Goal: Find specific page/section: Find specific page/section

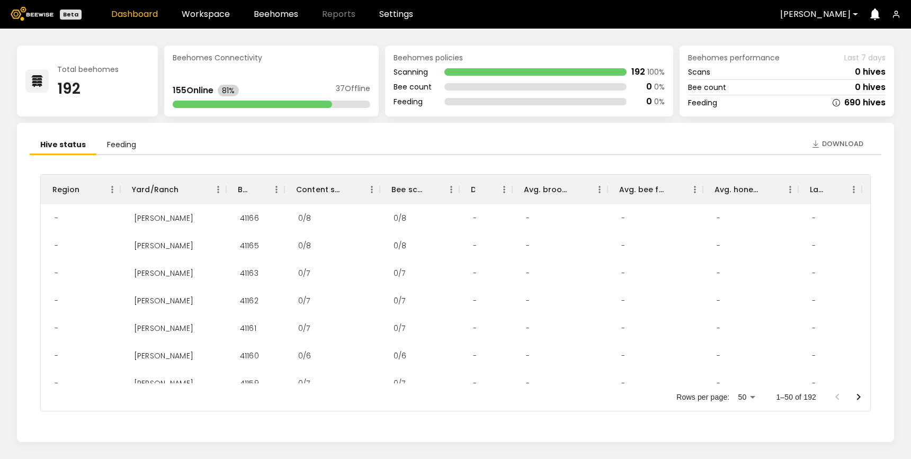
click at [202, 22] on header "Beta Dashboard Workspace Beehomes Reports Settings Dixon" at bounding box center [455, 14] width 911 height 29
click at [202, 19] on link "Workspace" at bounding box center [206, 14] width 48 height 8
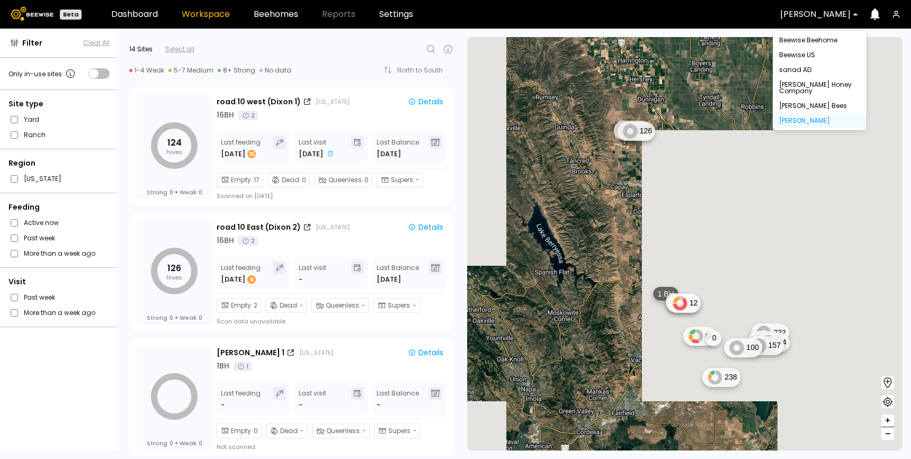
click at [806, 14] on div at bounding box center [815, 15] width 70 height 10
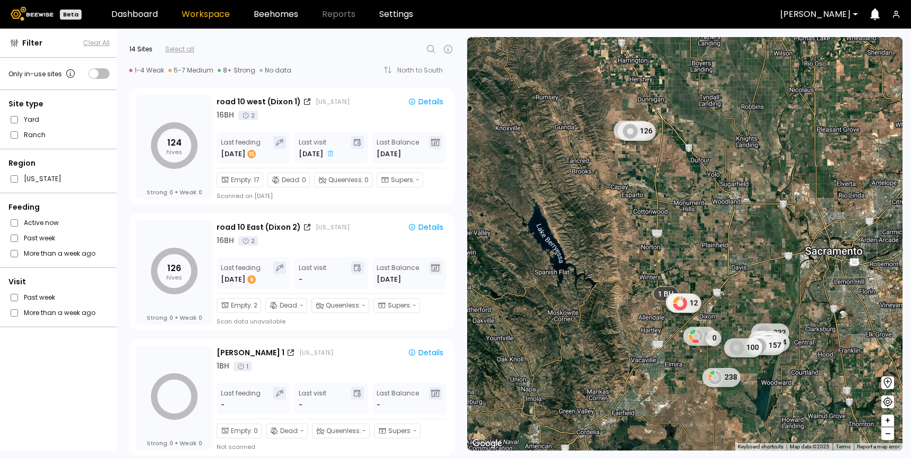
click at [438, 46] on div at bounding box center [324, 49] width 260 height 13
click at [429, 47] on icon at bounding box center [431, 49] width 13 height 13
type input "*"
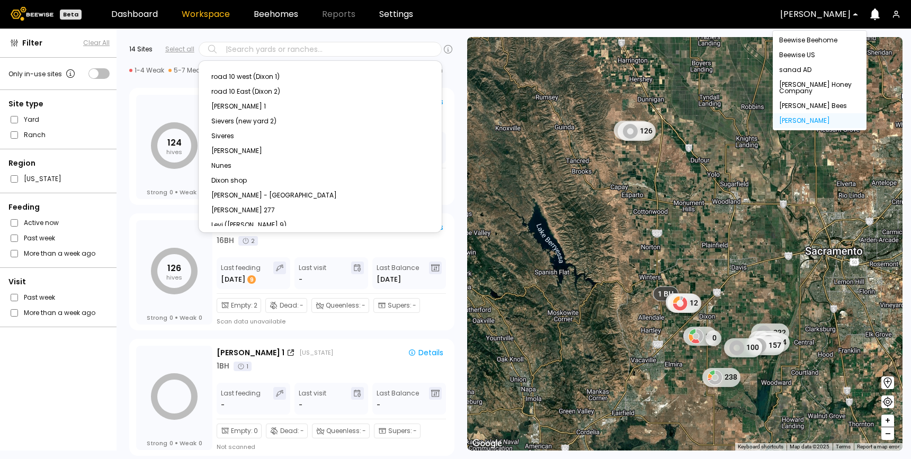
click at [824, 19] on div at bounding box center [815, 15] width 70 height 10
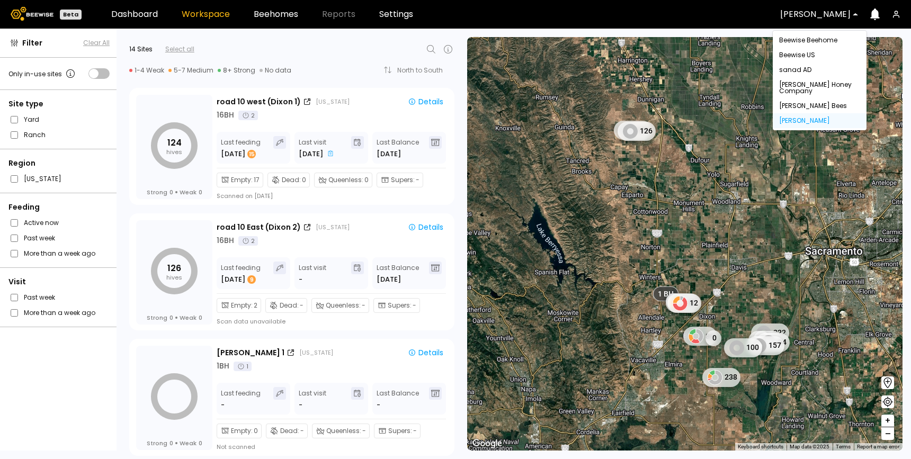
click at [99, 73] on span at bounding box center [98, 73] width 21 height 11
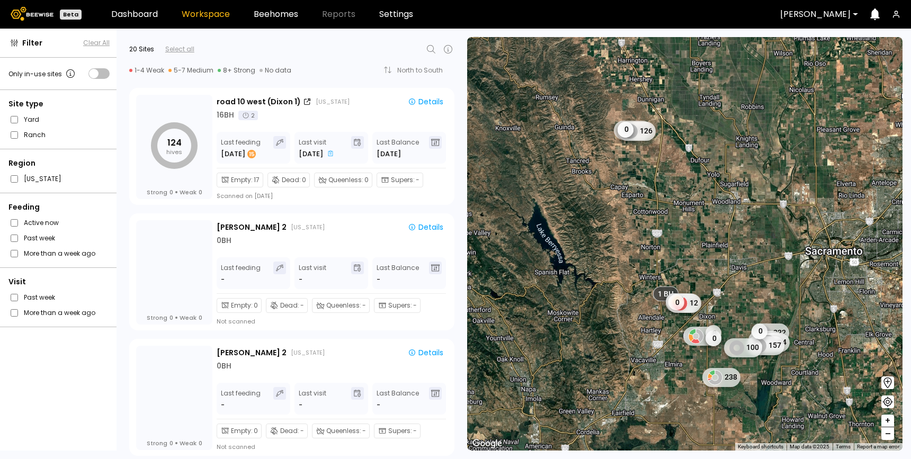
click at [428, 50] on icon at bounding box center [431, 49] width 8 height 8
type input "*"
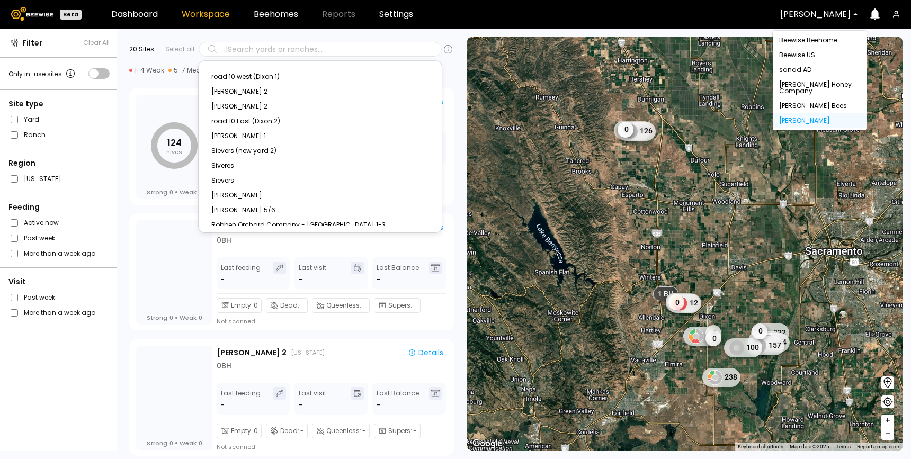
click at [830, 15] on div at bounding box center [815, 15] width 70 height 10
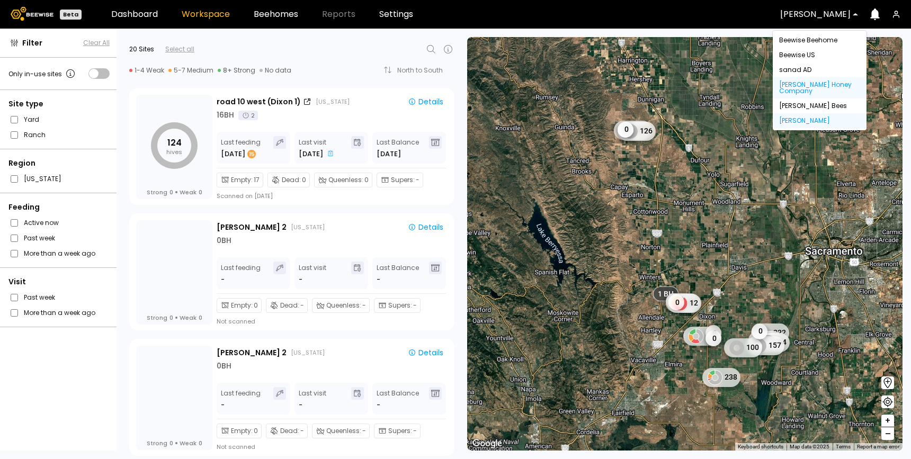
click at [820, 90] on div "[PERSON_NAME] Honey Company" at bounding box center [820, 87] width 94 height 21
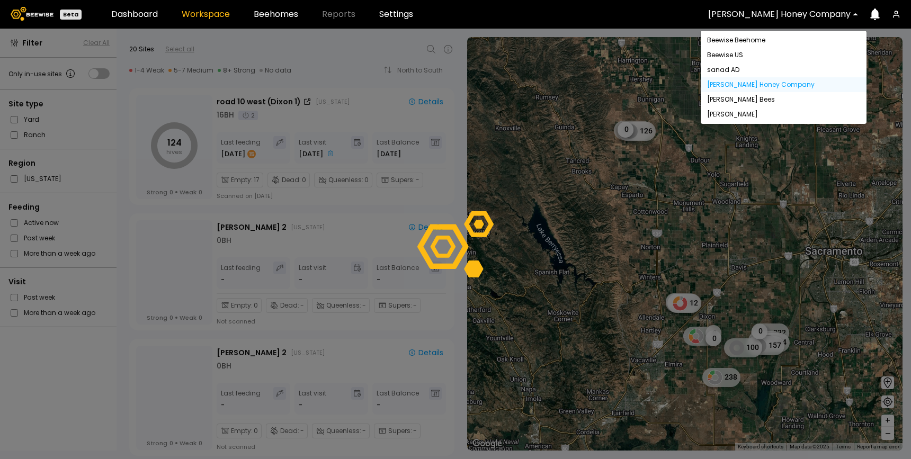
click at [804, 13] on div at bounding box center [779, 15] width 143 height 10
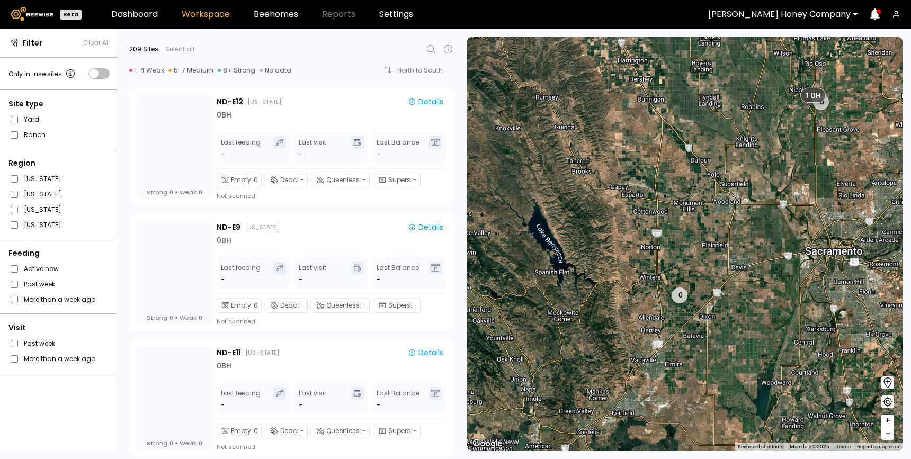
click at [433, 52] on icon at bounding box center [431, 49] width 13 height 13
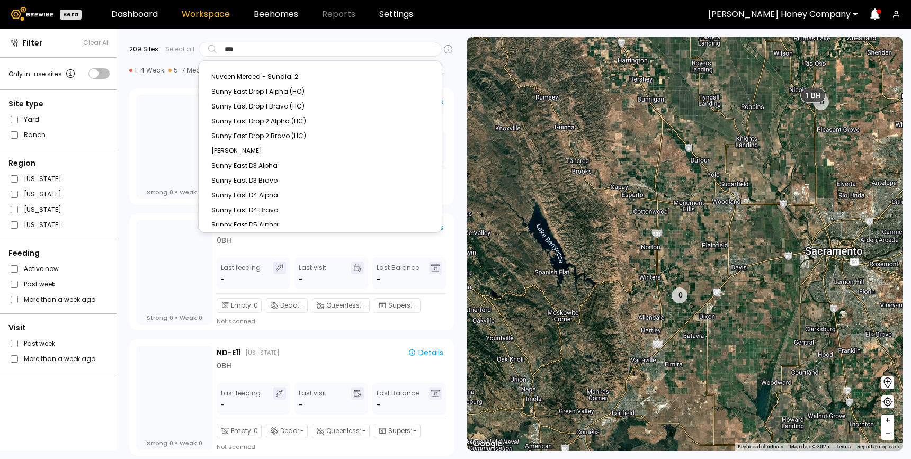
type input "****"
click at [258, 77] on div "Sunny East Drop 1 Alpha (HC)" at bounding box center [320, 76] width 230 height 15
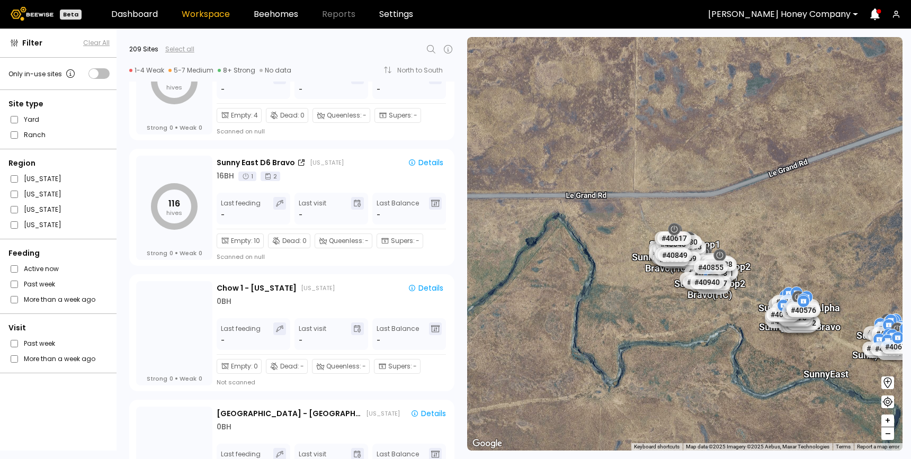
scroll to position [18530, 0]
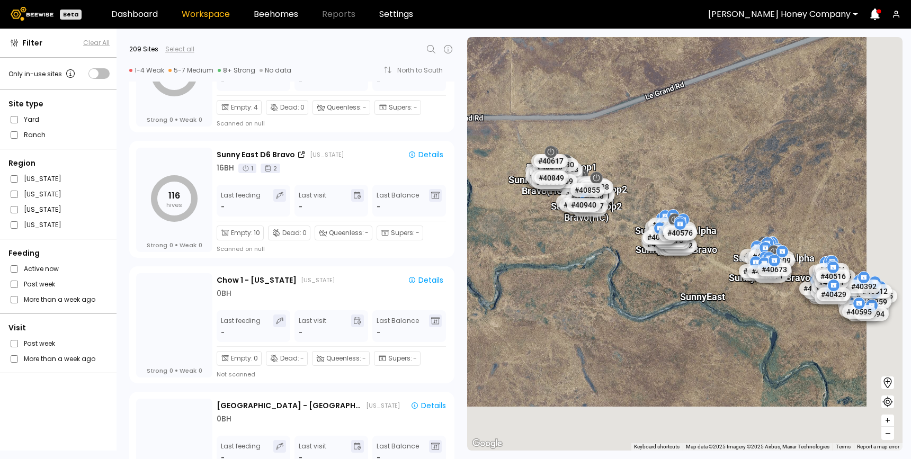
drag, startPoint x: 765, startPoint y: 340, endPoint x: 634, endPoint y: 257, distance: 155.1
click at [634, 257] on div "# 40123 # 40161 # 40424 # 40428 # 40438 # 40458 # 40483 # 40488 # 40503 # 40527…" at bounding box center [684, 244] width 435 height 414
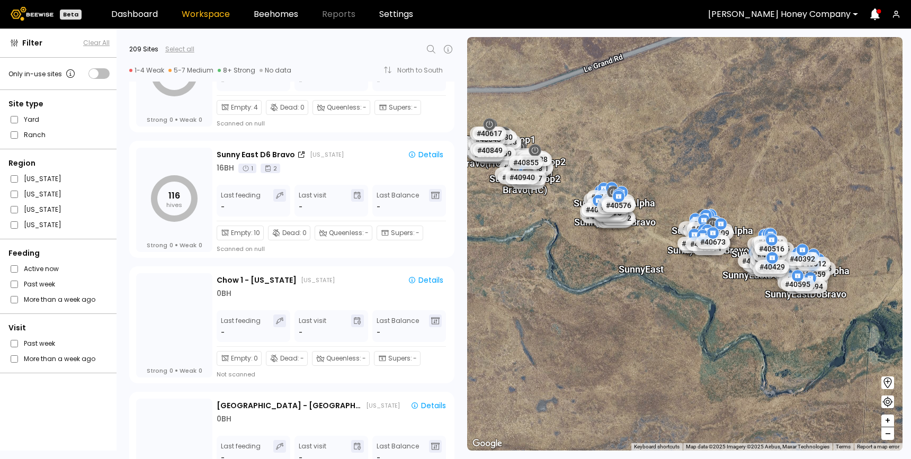
drag, startPoint x: 737, startPoint y: 315, endPoint x: 682, endPoint y: 294, distance: 59.0
click at [682, 294] on div "# 40123 # 40161 # 40424 # 40428 # 40438 # 40458 # 40483 # 40488 # 40503 # 40527…" at bounding box center [684, 244] width 435 height 414
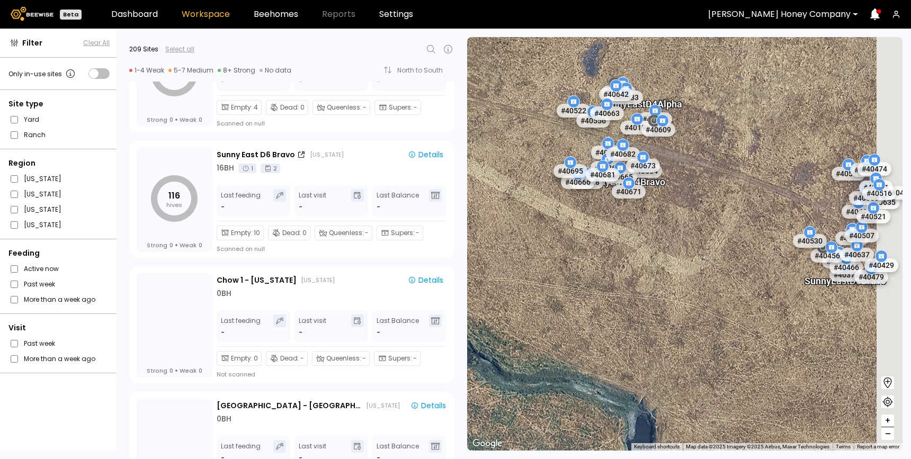
drag, startPoint x: 754, startPoint y: 200, endPoint x: 646, endPoint y: 234, distance: 113.3
click at [648, 234] on div "# 40123 # 40161 # 40424 # 40428 # 40438 # 40458 # 40483 # 40488 # 40503 # 40527…" at bounding box center [684, 244] width 435 height 414
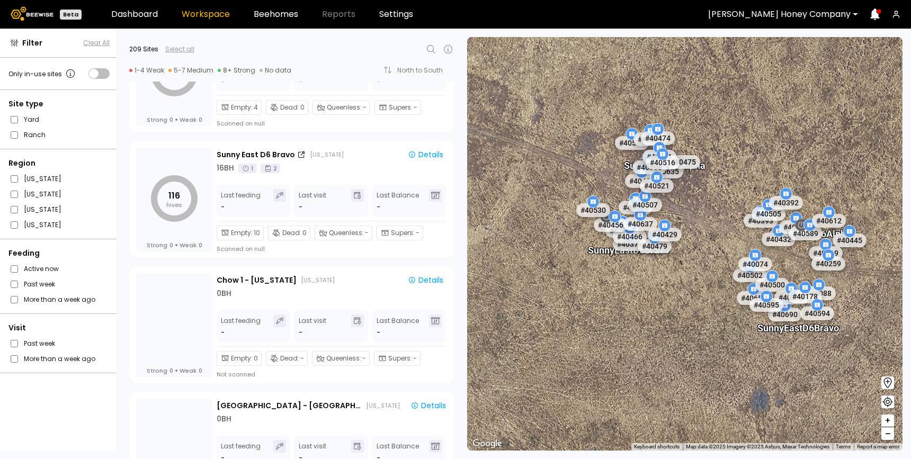
drag, startPoint x: 720, startPoint y: 326, endPoint x: 635, endPoint y: 316, distance: 85.9
click at [634, 316] on div "# 40123 # 40161 # 40424 # 40428 # 40438 # 40458 # 40483 # 40488 # 40503 # 40527…" at bounding box center [684, 244] width 435 height 414
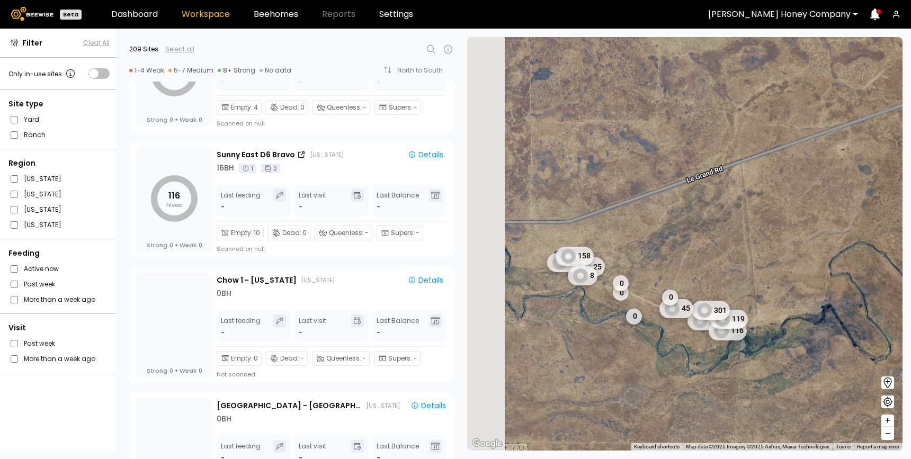
drag, startPoint x: 528, startPoint y: 310, endPoint x: 583, endPoint y: 314, distance: 55.3
click at [583, 314] on div "1 BH 1 BH 1 BH 1 BH 1 BH 1 BH 1 BH 1 BH 1 BH 1 BH 1 BH 1 BH 1 BH 1 BH 1 BH 1 BH…" at bounding box center [684, 244] width 435 height 414
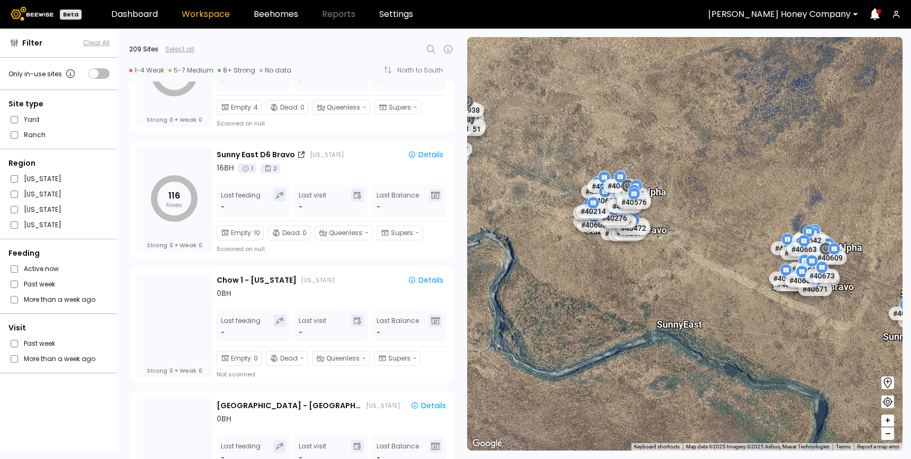
drag, startPoint x: 595, startPoint y: 252, endPoint x: 665, endPoint y: 283, distance: 76.6
click at [665, 283] on div "# 40123 # 40161 # 40424 # 40428 # 40438 # 40458 # 40483 # 40488 # 40503 # 40527…" at bounding box center [684, 244] width 435 height 414
drag, startPoint x: 563, startPoint y: 257, endPoint x: 634, endPoint y: 301, distance: 83.1
click at [633, 301] on div "# 40123 # 40161 # 40424 # 40428 # 40438 # 40458 # 40483 # 40488 # 40503 # 40527…" at bounding box center [684, 244] width 435 height 414
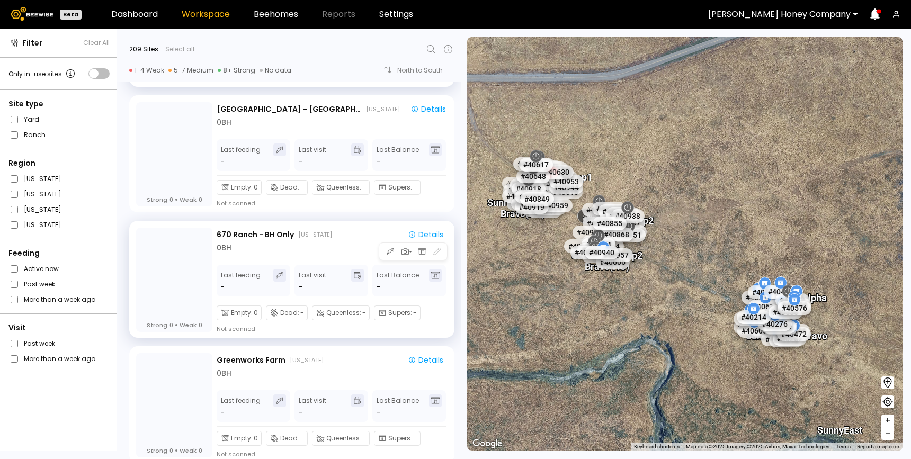
scroll to position [18826, 0]
